Goal: Find specific page/section: Find specific page/section

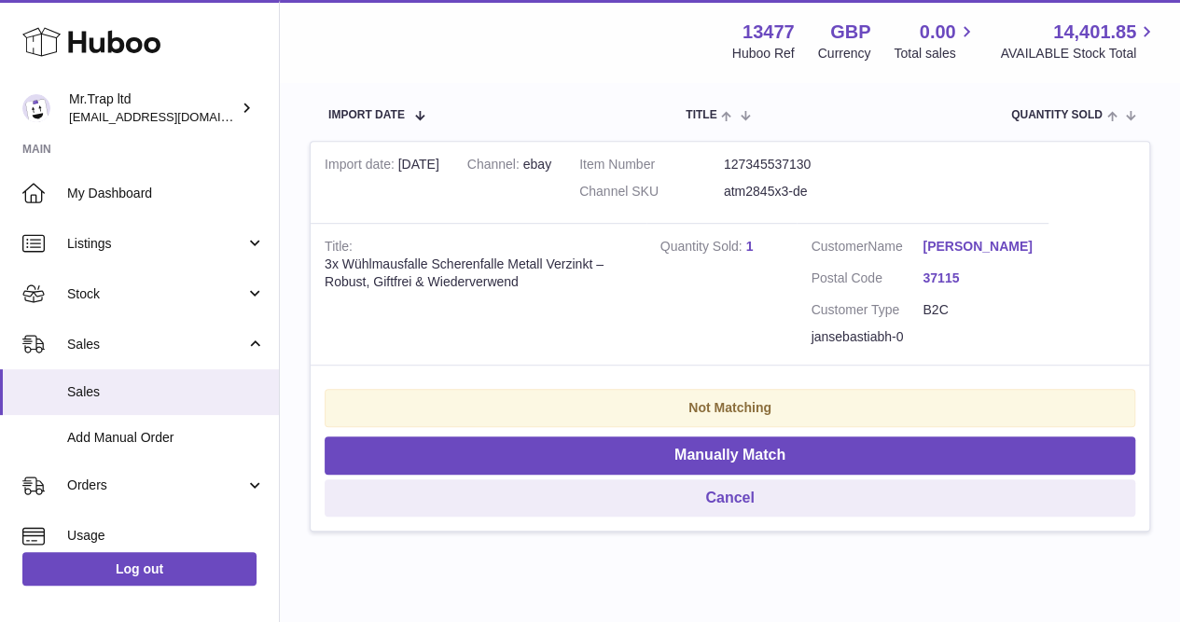
click at [127, 337] on span "Sales" at bounding box center [156, 345] width 178 height 18
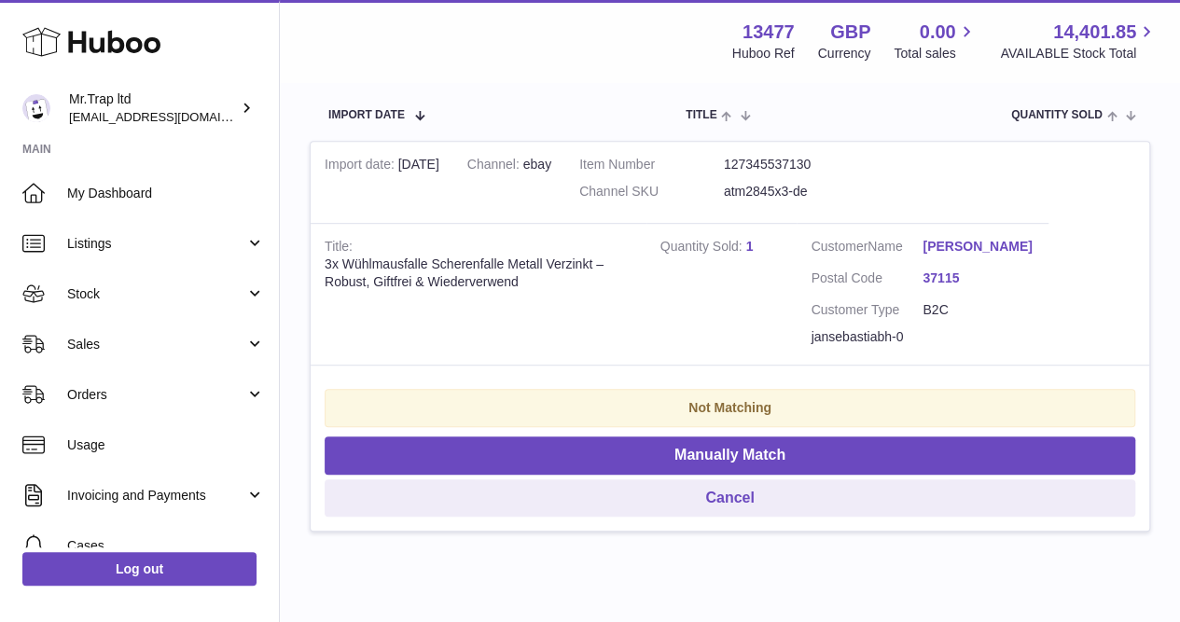
click at [132, 353] on link "Sales" at bounding box center [139, 344] width 279 height 50
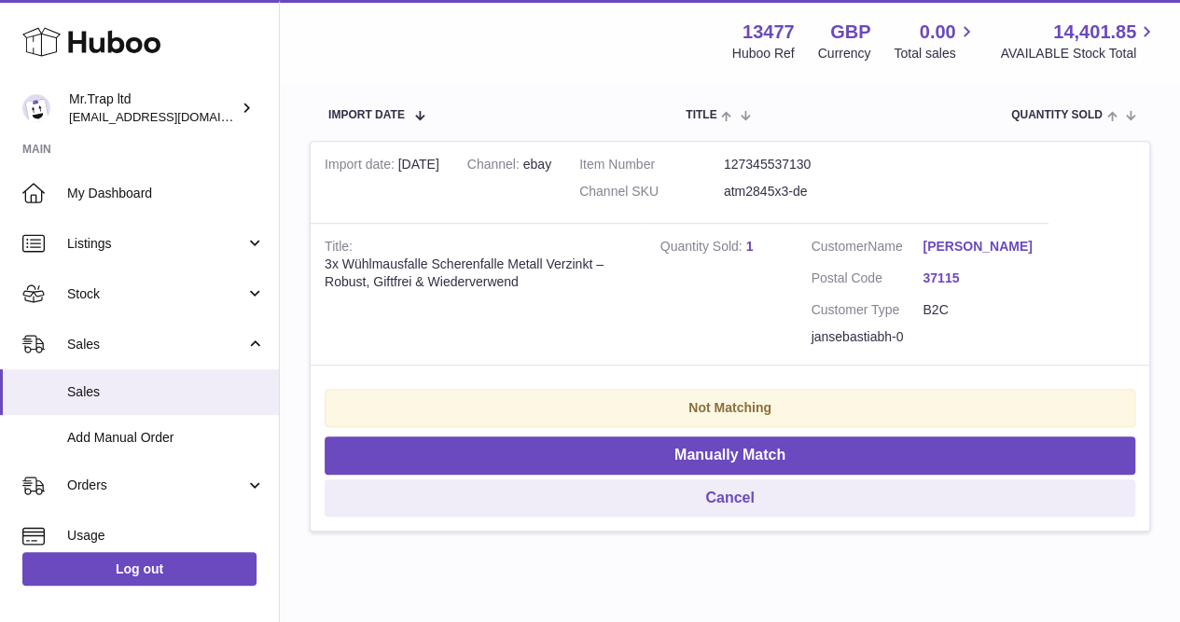
click at [126, 388] on span "Sales" at bounding box center [166, 392] width 198 height 18
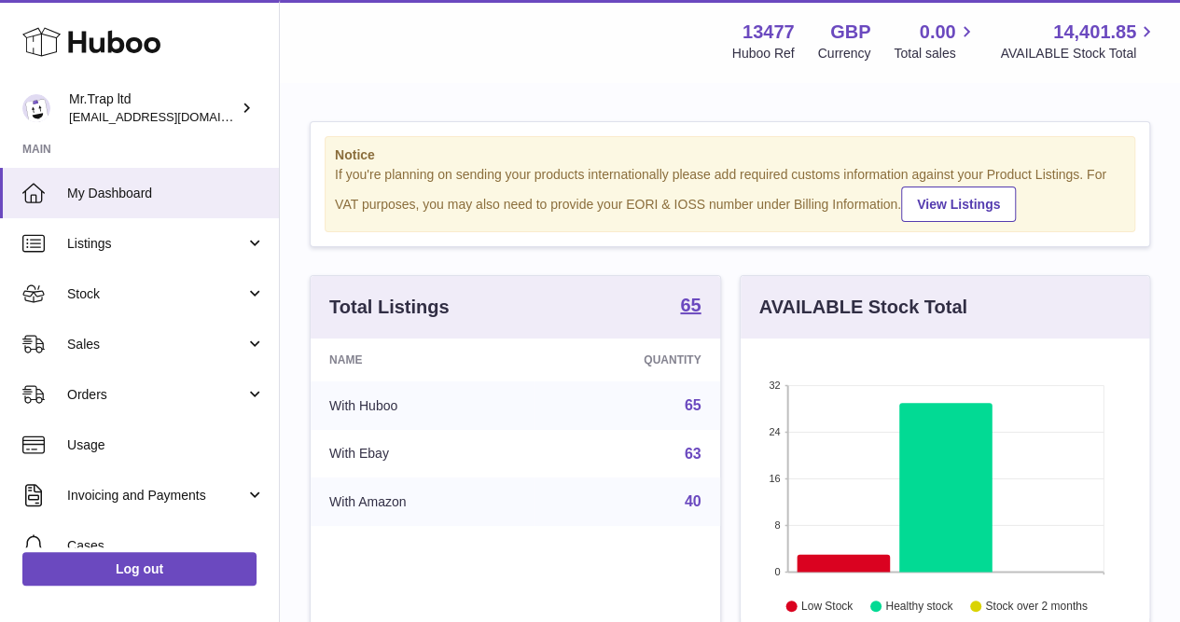
scroll to position [291, 408]
click at [88, 339] on span "Sales" at bounding box center [156, 345] width 178 height 18
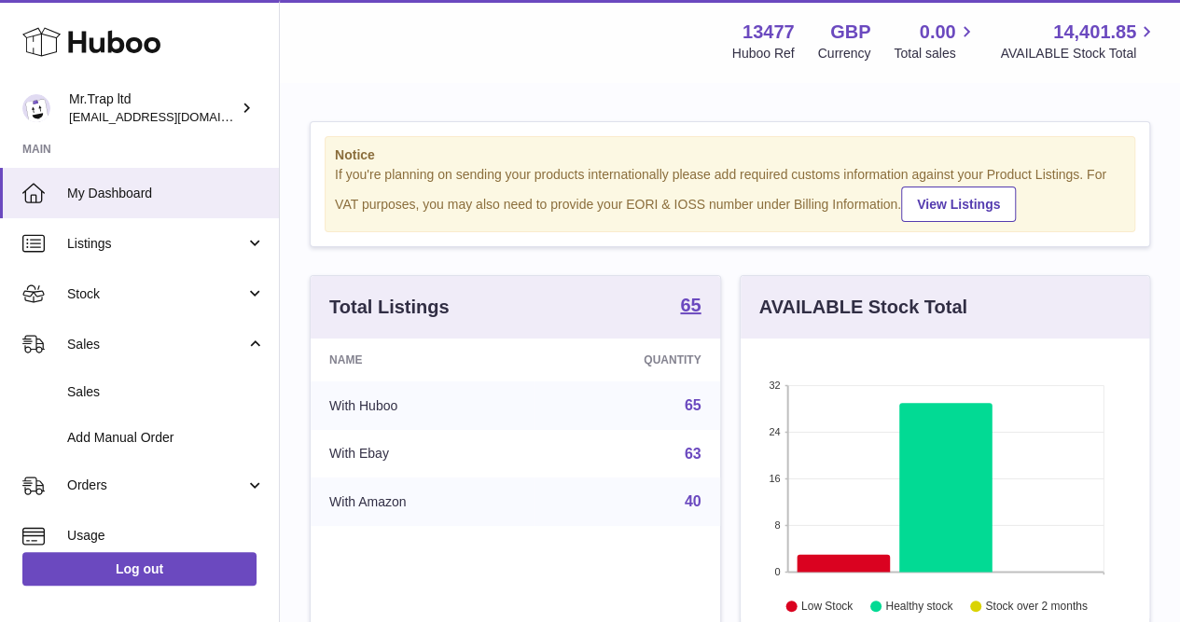
click at [109, 395] on span "Sales" at bounding box center [166, 392] width 198 height 18
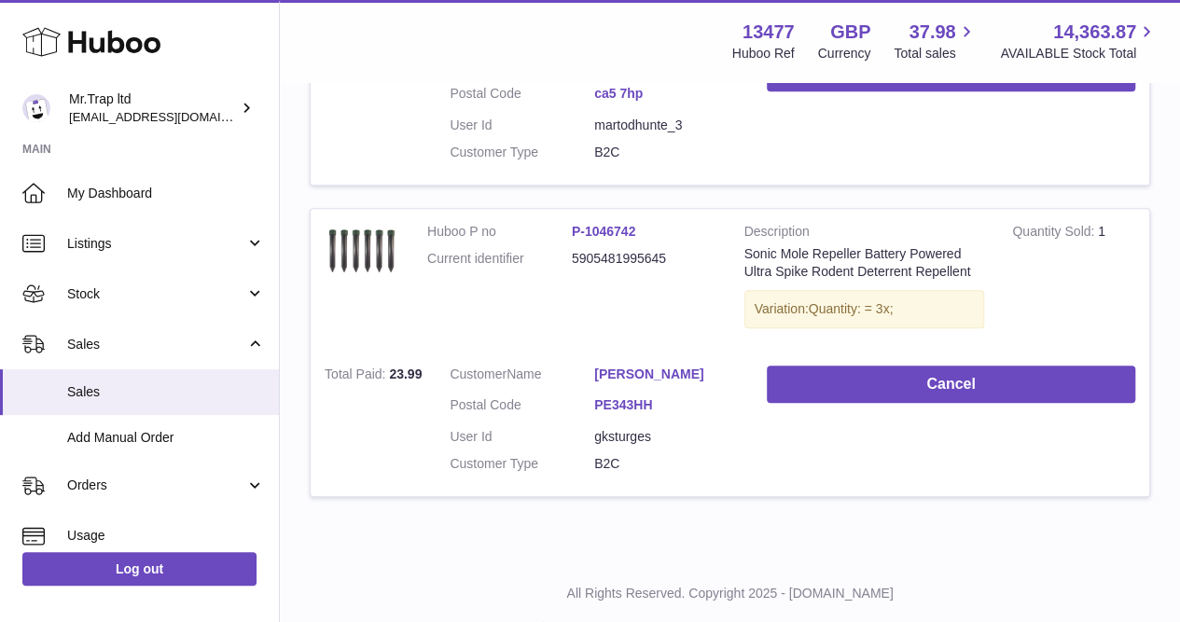
scroll to position [484, 0]
